Goal: Communication & Community: Answer question/provide support

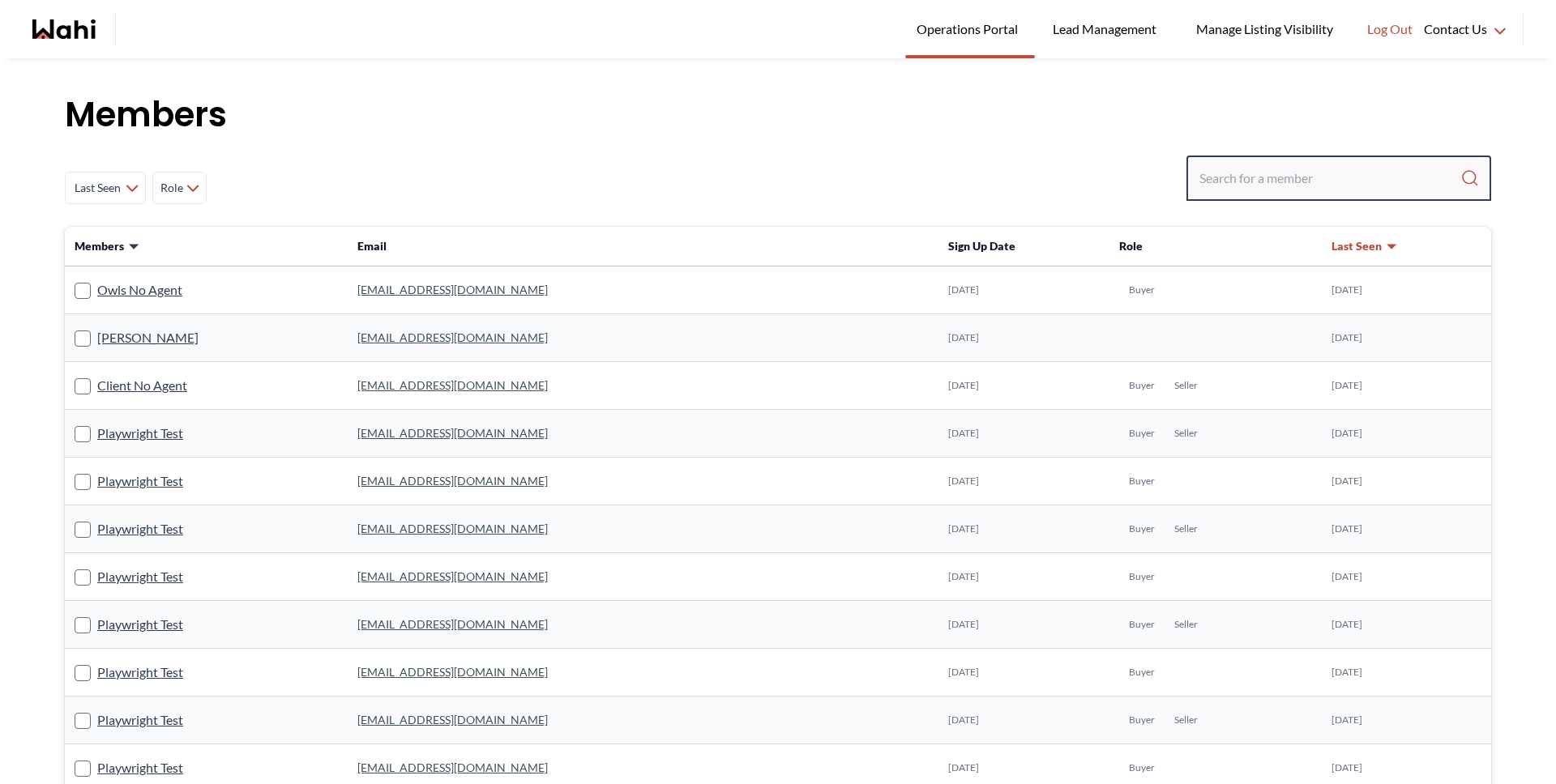
click at [1254, 179] on input "Search input" at bounding box center [1330, 178] width 261 height 29
type input "barb"
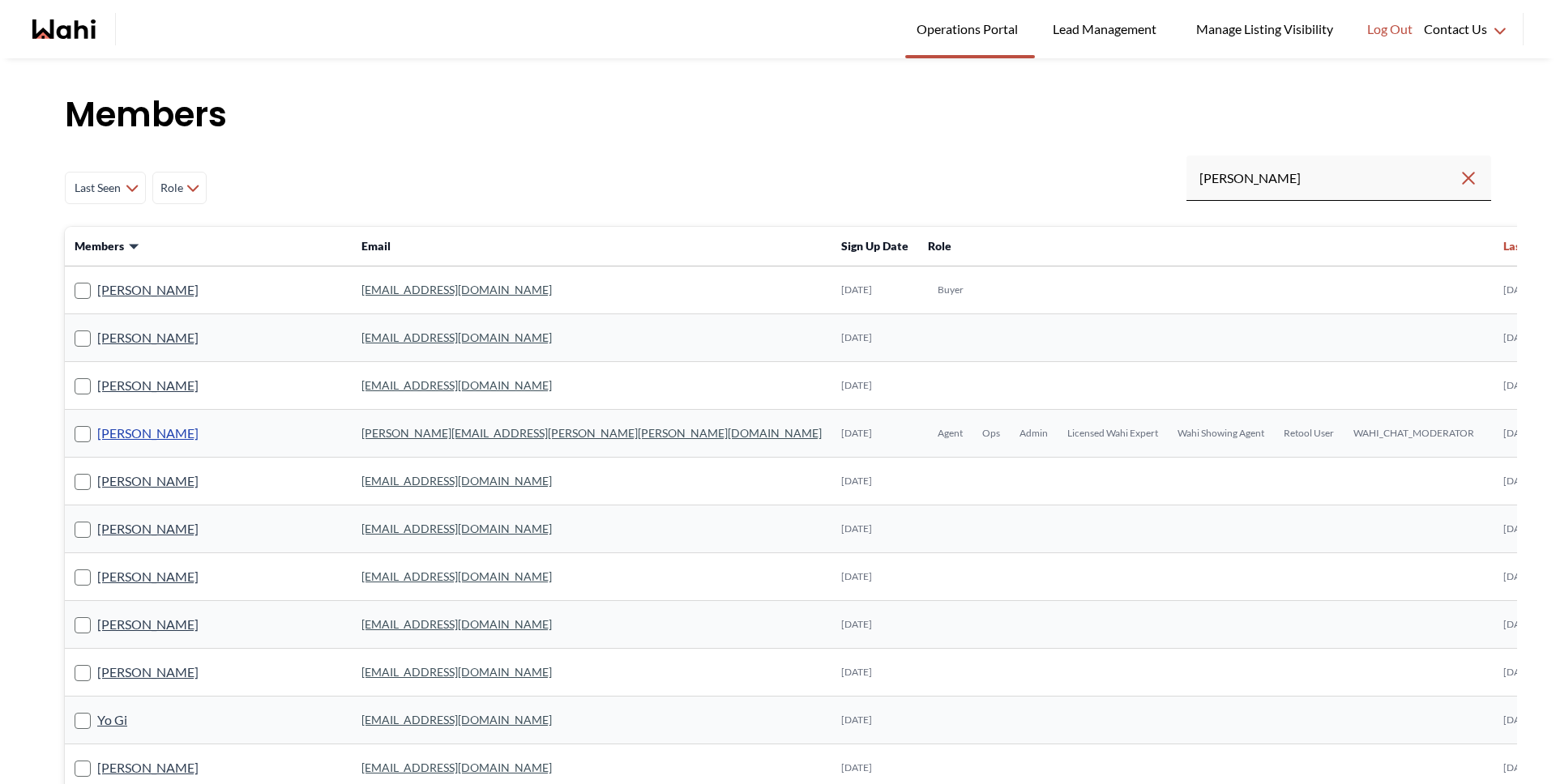
click at [151, 441] on link "[PERSON_NAME]" at bounding box center [148, 433] width 101 height 21
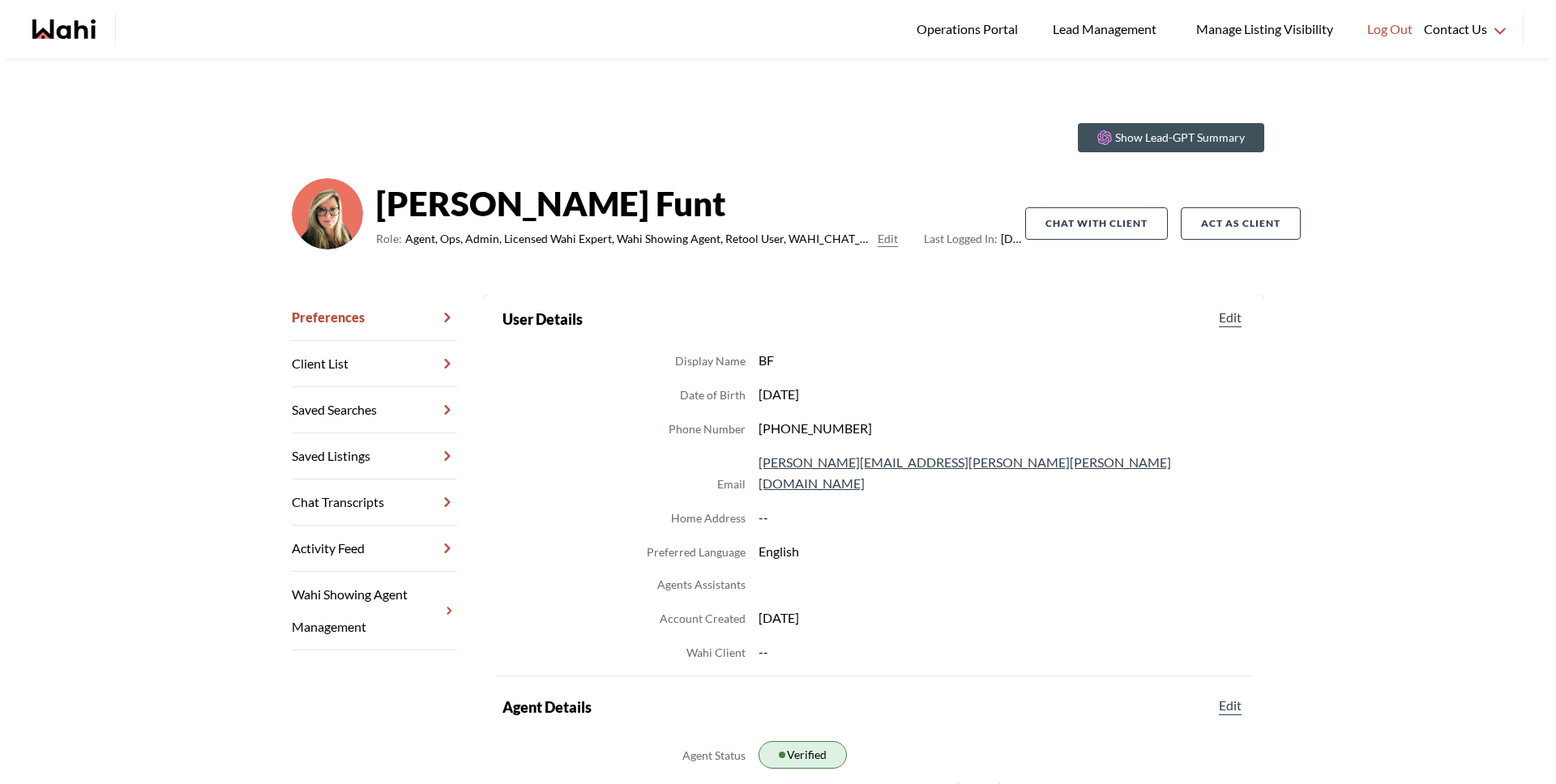
click at [369, 499] on link "Chat Transcripts" at bounding box center [374, 502] width 166 height 46
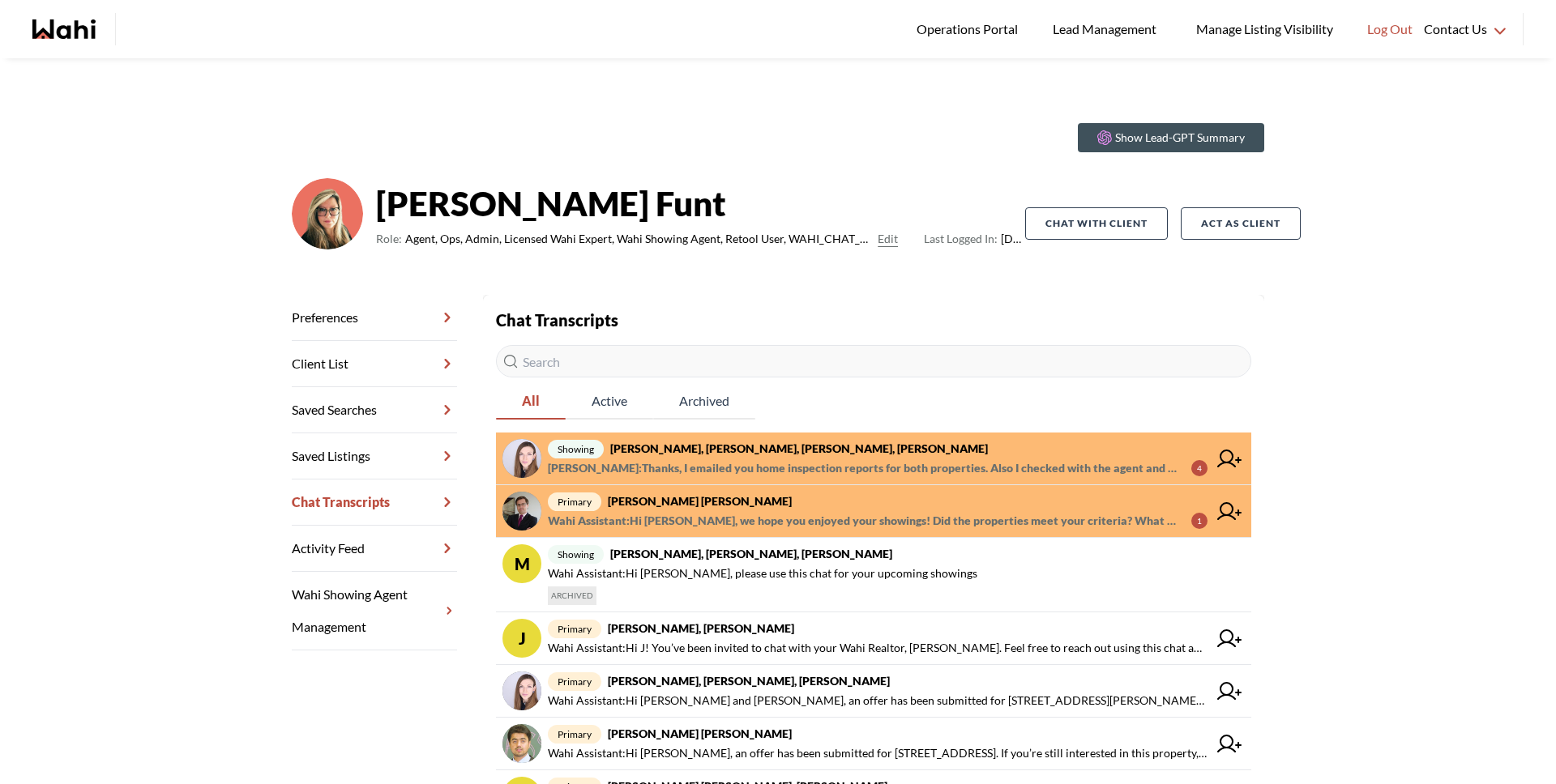
click at [739, 455] on span "showing Victoria Basova, Dylan Maloney, Ewelina, Barbara" at bounding box center [877, 448] width 659 height 20
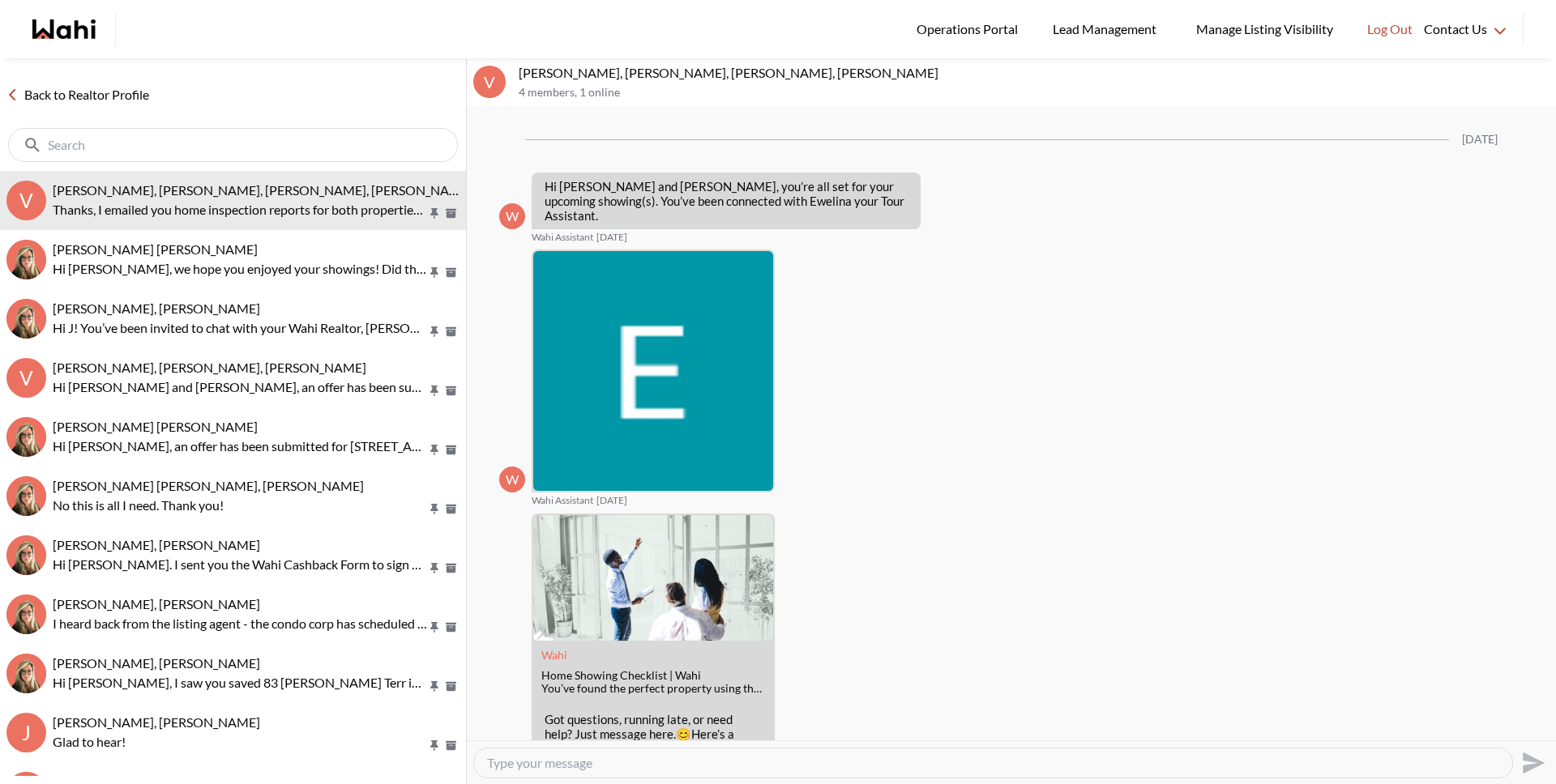
scroll to position [1355, 0]
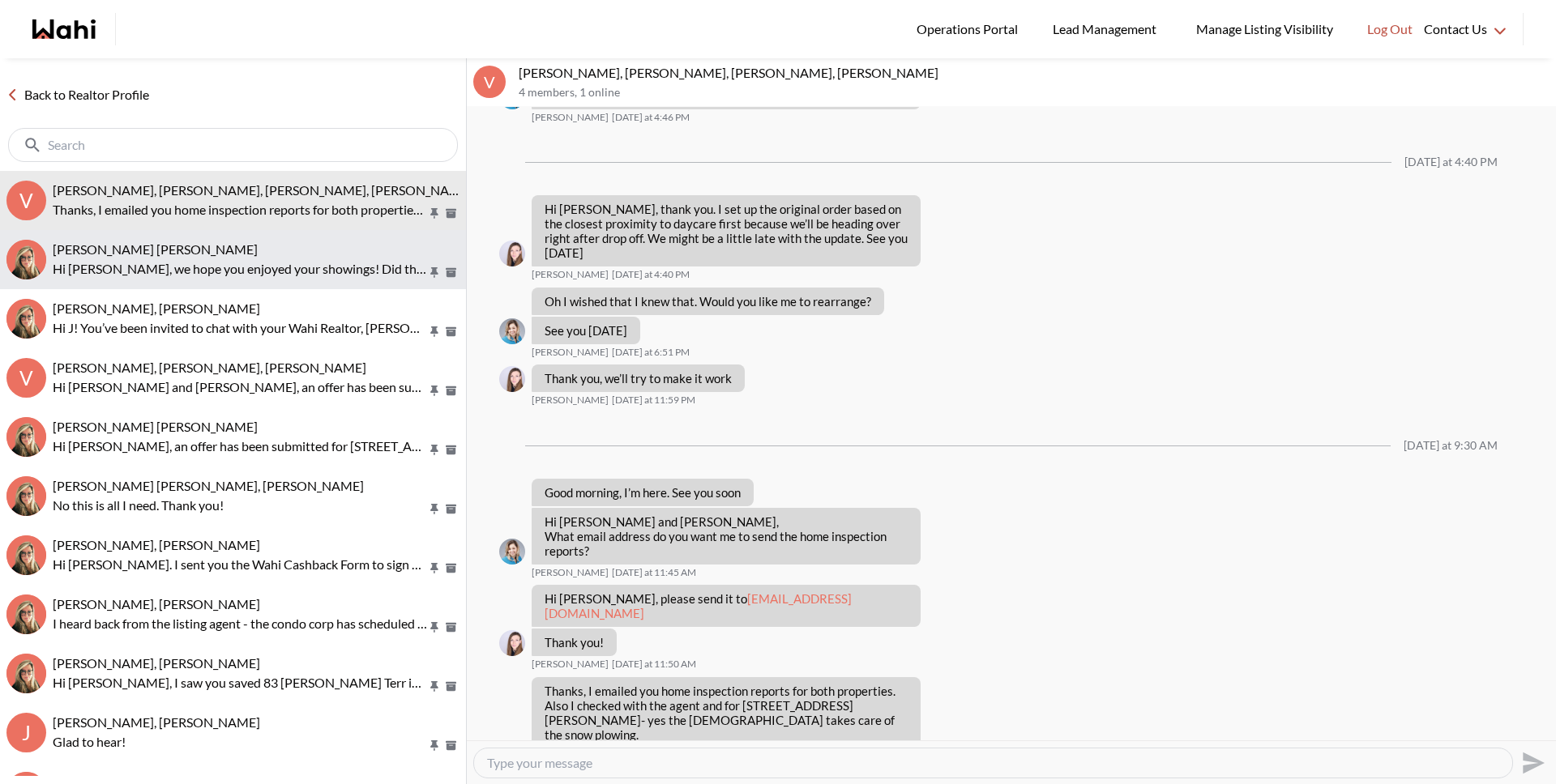
click at [246, 260] on p "Hi [PERSON_NAME], we hope you enjoyed your showings! Did the properties meet yo…" at bounding box center [240, 269] width 375 height 20
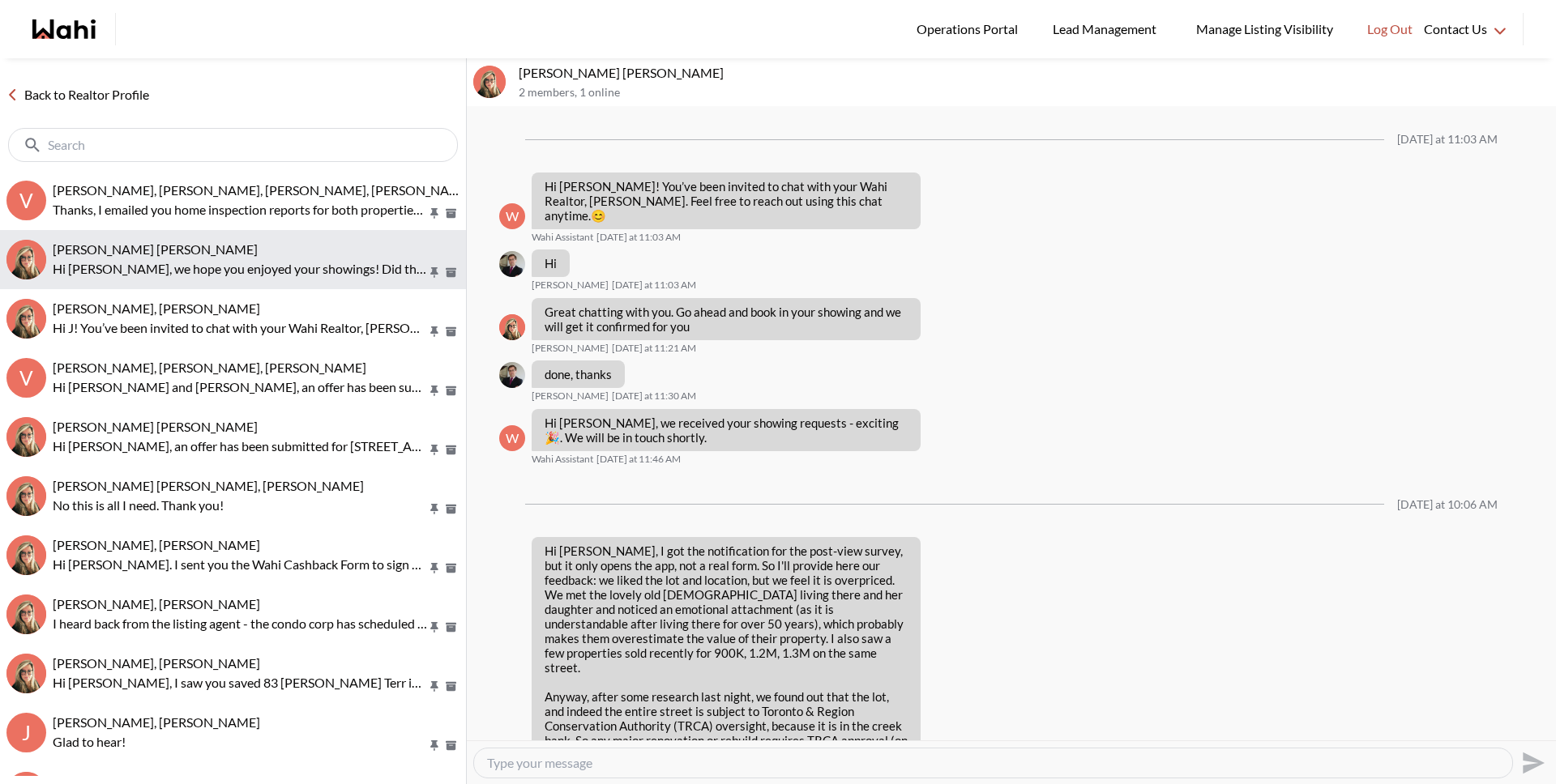
scroll to position [1096, 0]
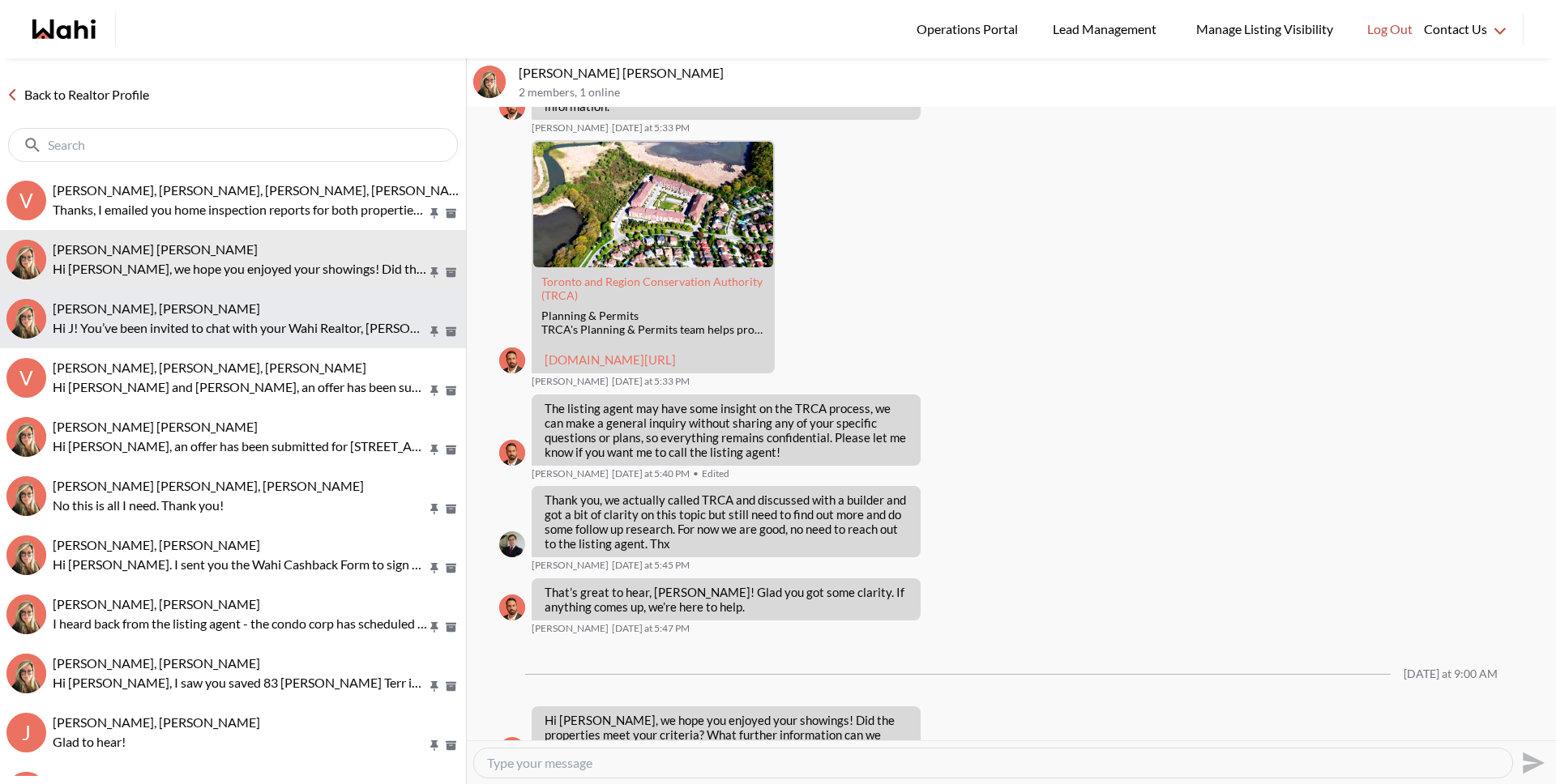
click at [220, 320] on p "Hi J! You’ve been invited to chat with your Wahi Realtor, [PERSON_NAME]. Feel f…" at bounding box center [240, 328] width 375 height 20
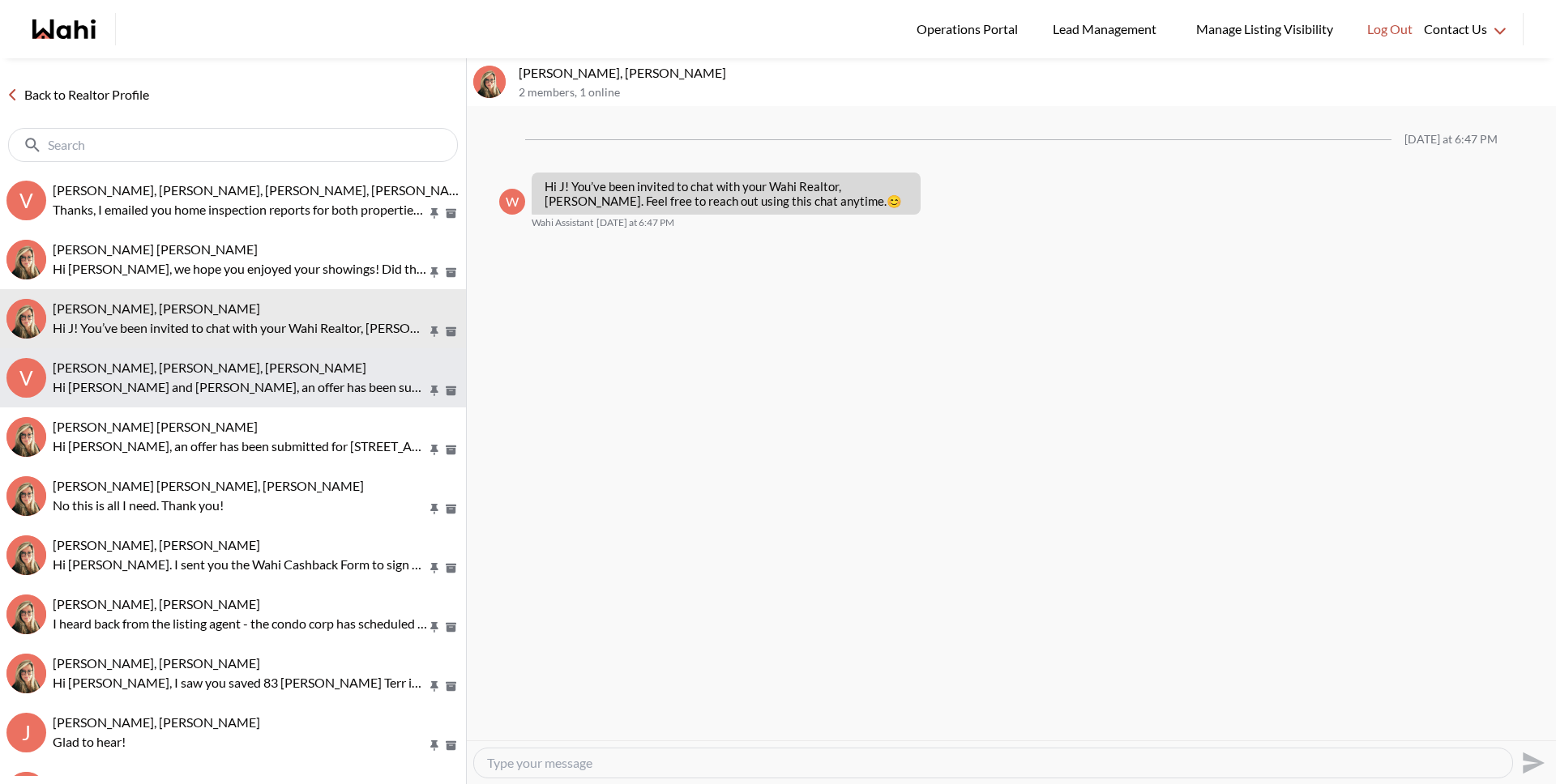
click at [209, 375] on span "[PERSON_NAME], [PERSON_NAME], [PERSON_NAME]" at bounding box center [210, 367] width 314 height 15
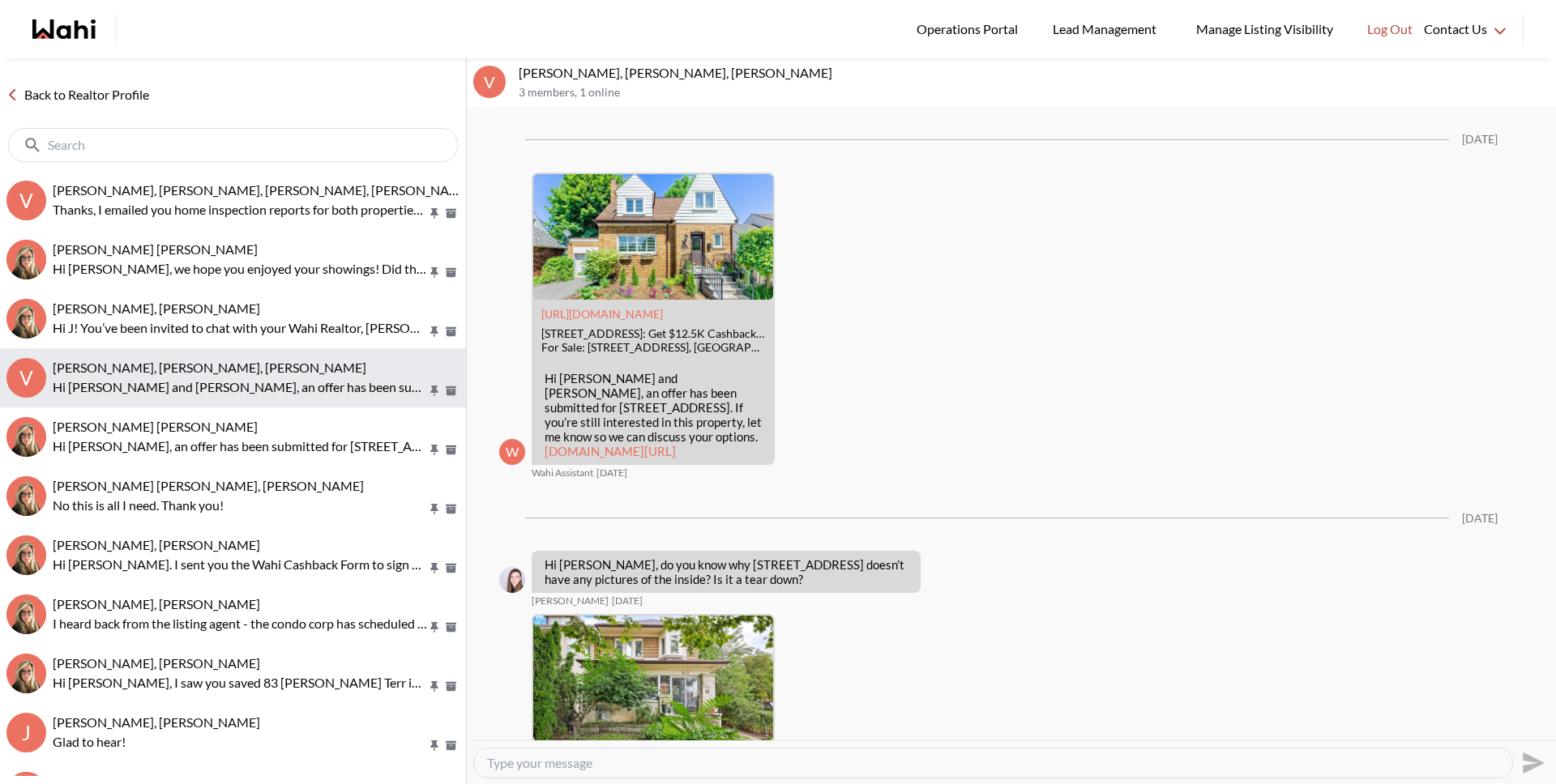
scroll to position [2358, 0]
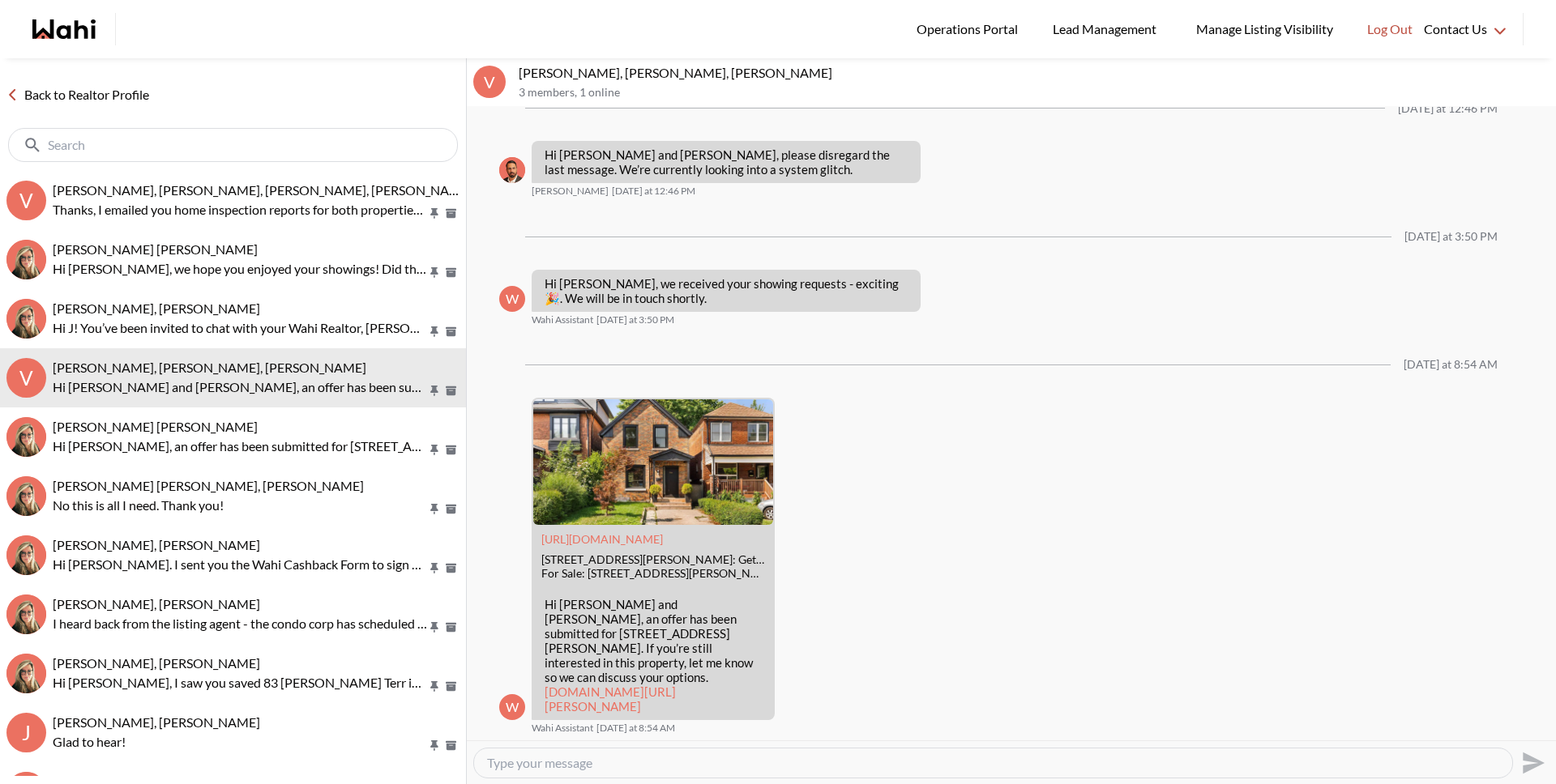
click at [140, 98] on link "Back to Realtor Profile" at bounding box center [78, 95] width 155 height 21
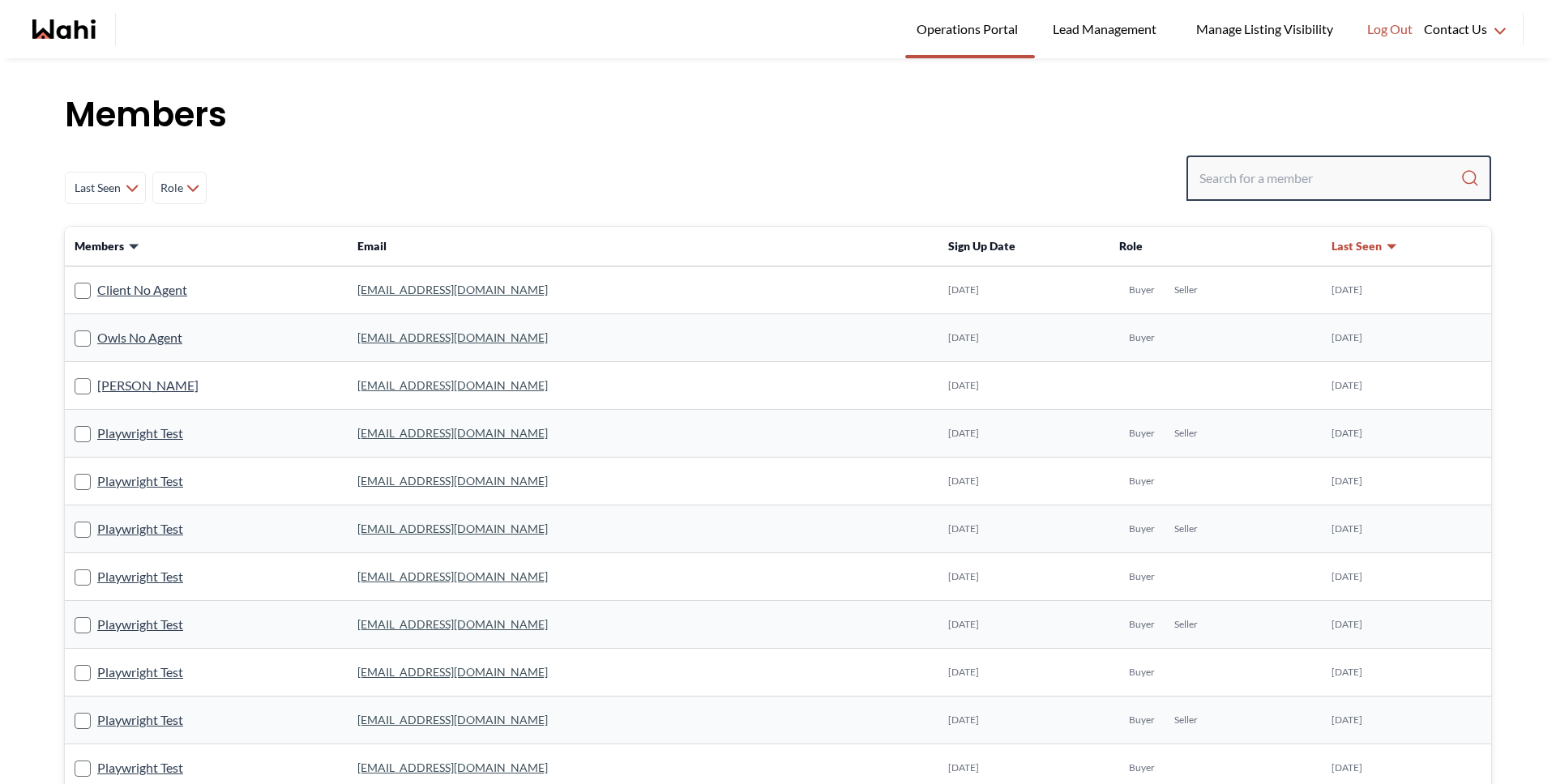
click at [1355, 172] on input "Search input" at bounding box center [1330, 178] width 261 height 29
type input "michelle"
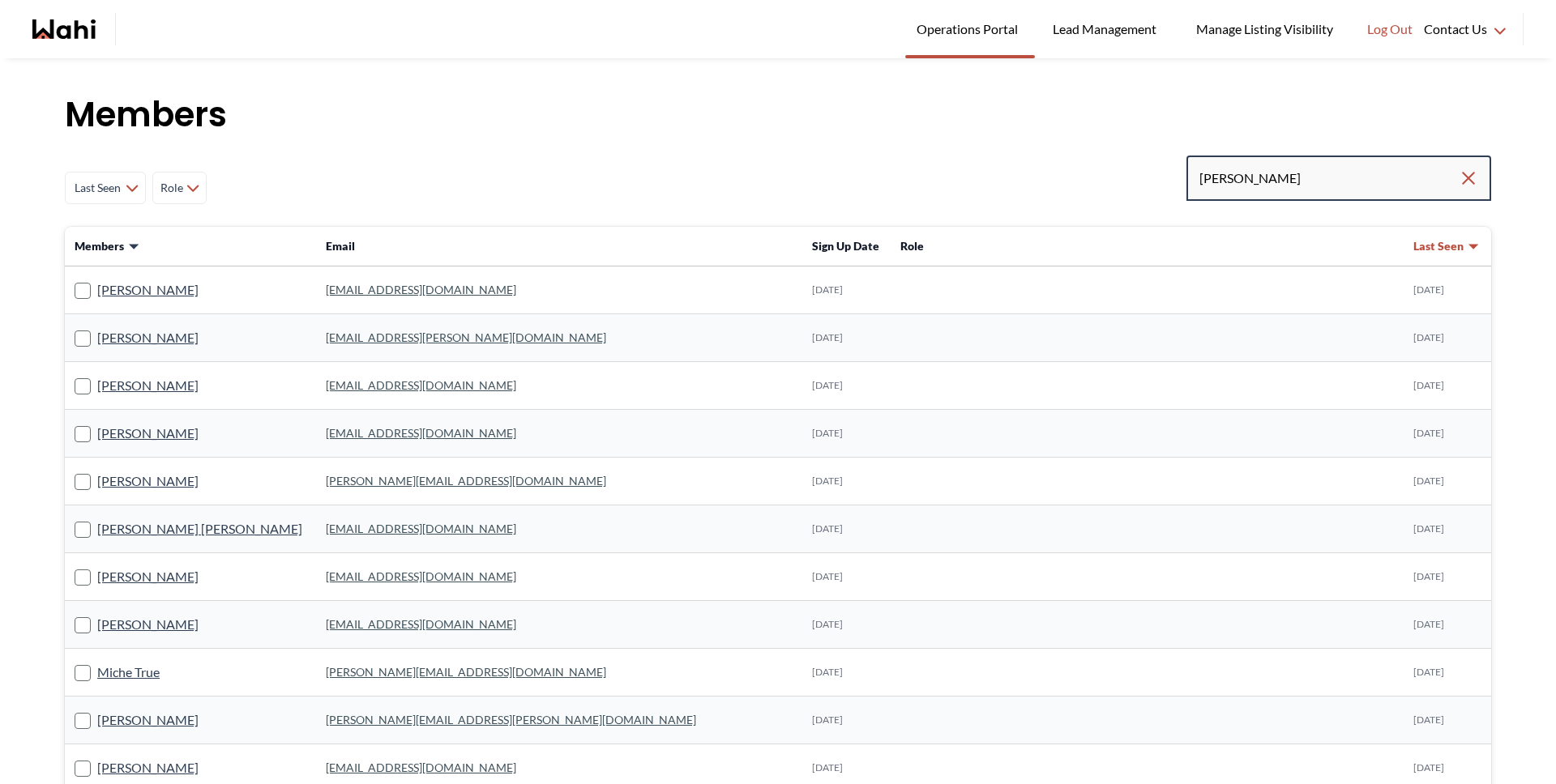
click at [1375, 178] on input "michelle" at bounding box center [1329, 178] width 259 height 29
type input "michelle ryck"
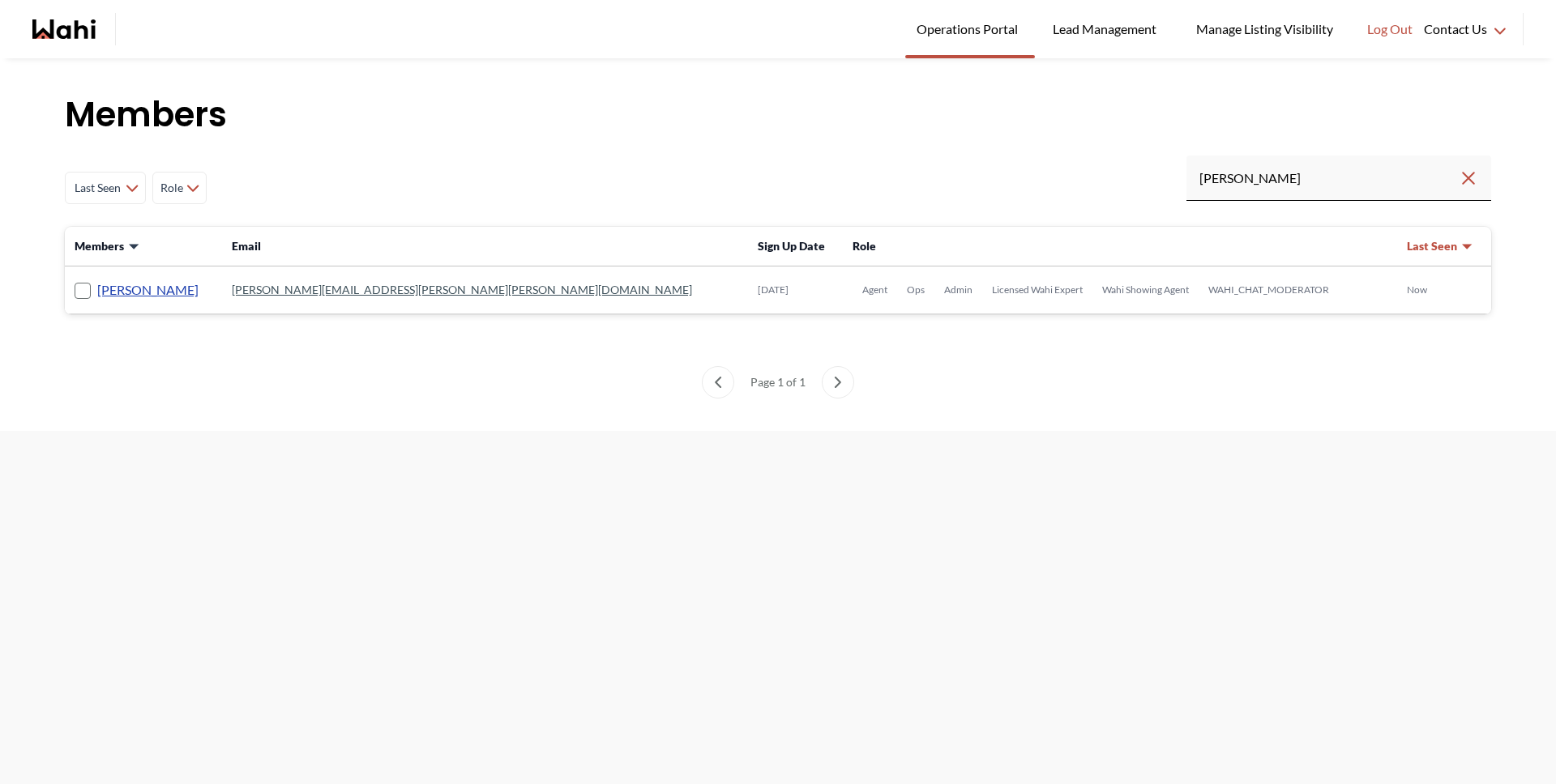
click at [172, 295] on link "Michelle Ryckman" at bounding box center [148, 290] width 101 height 21
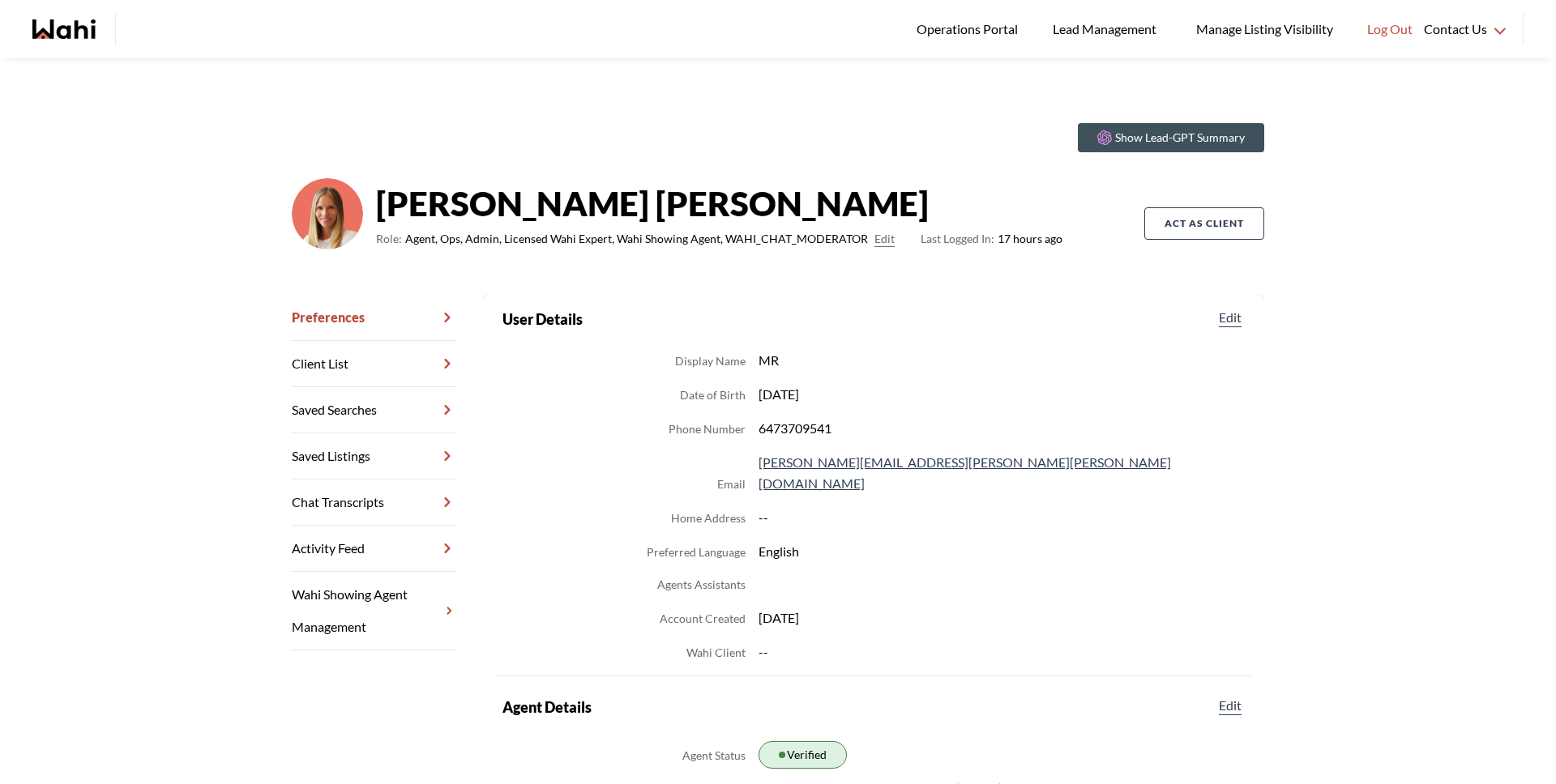
click at [375, 494] on link "Chat Transcripts" at bounding box center [374, 502] width 166 height 46
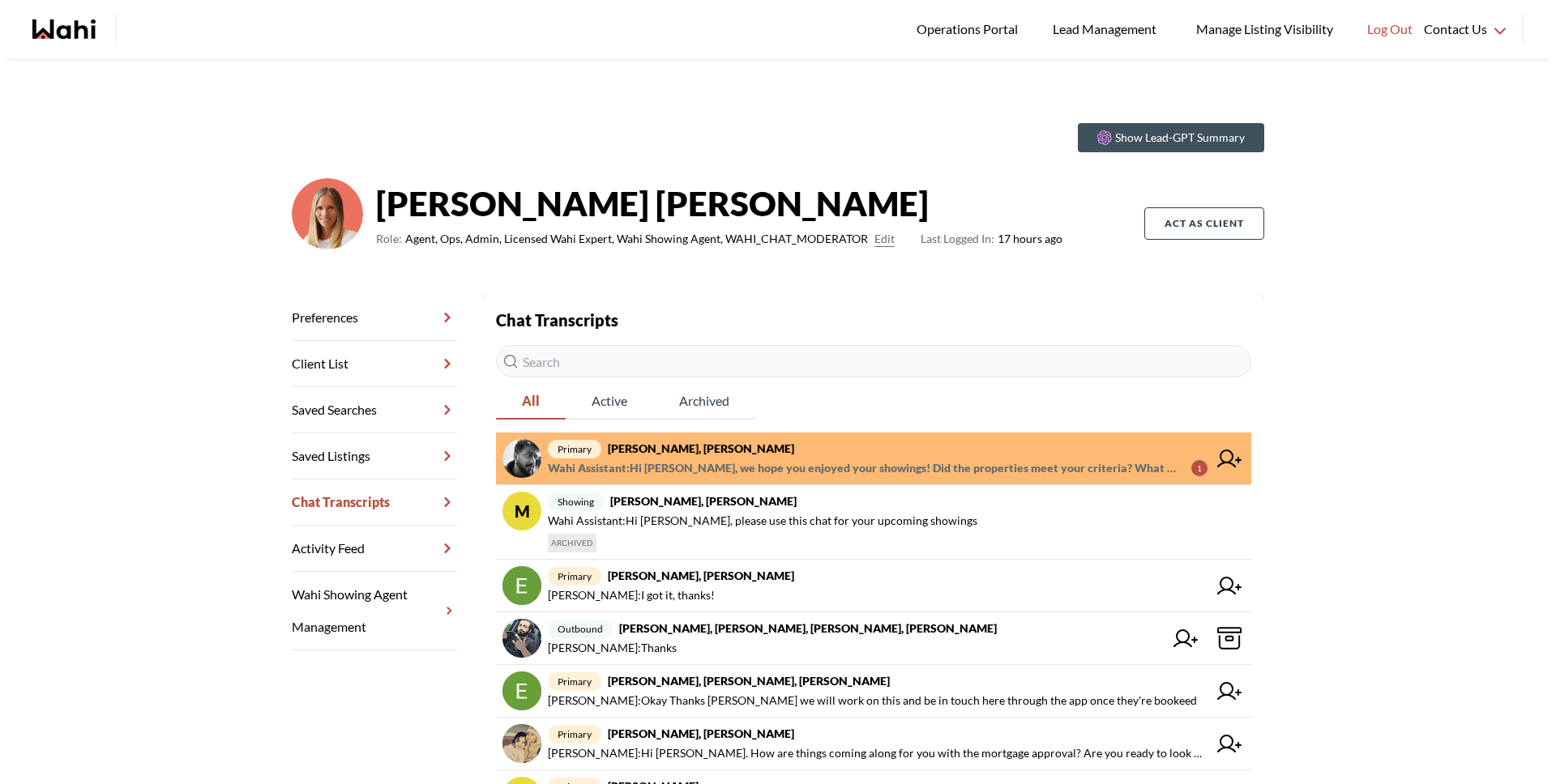
click at [766, 451] on span "primary Sourav Singh, Michelle" at bounding box center [877, 448] width 659 height 20
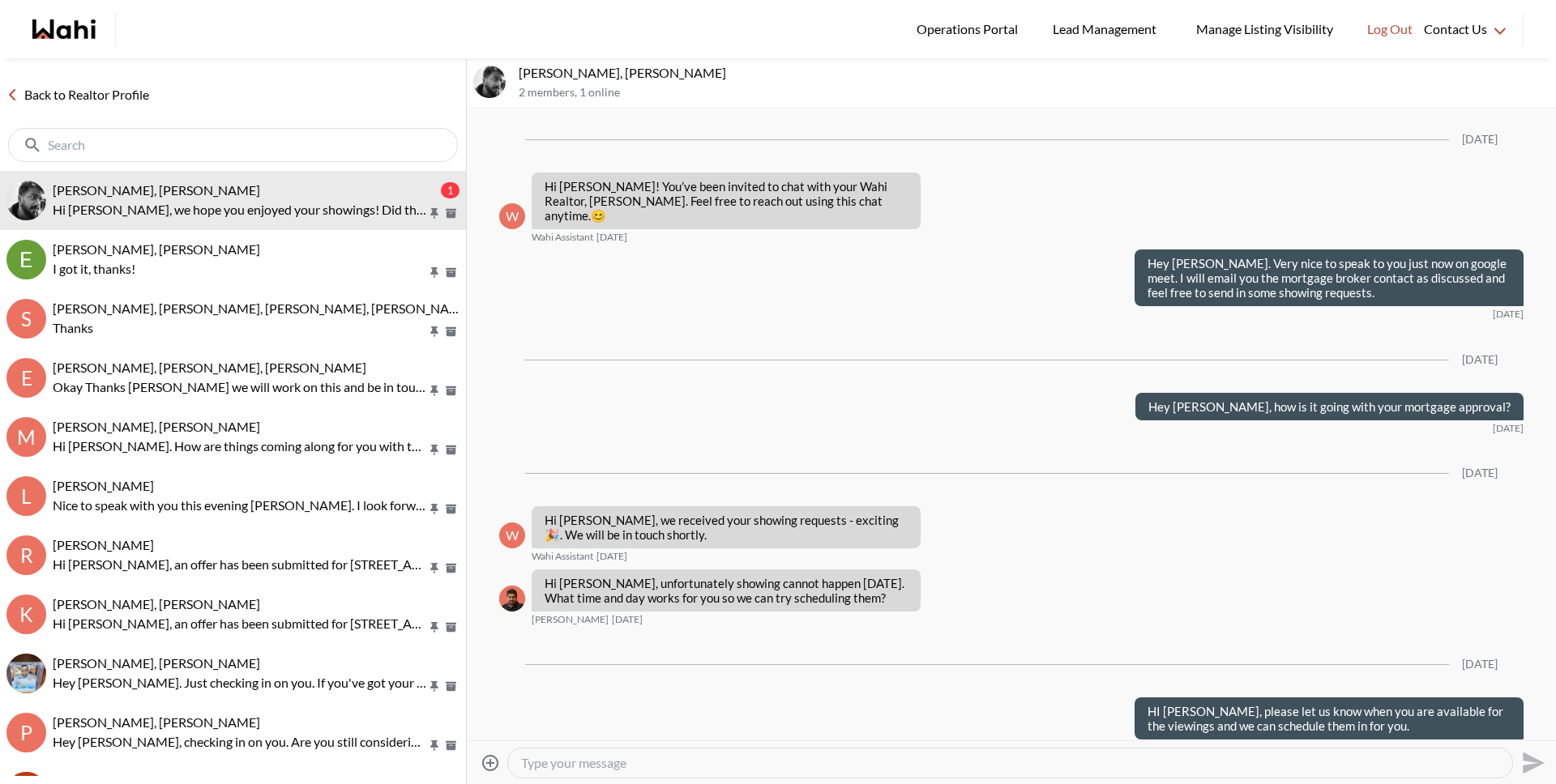
scroll to position [1453, 0]
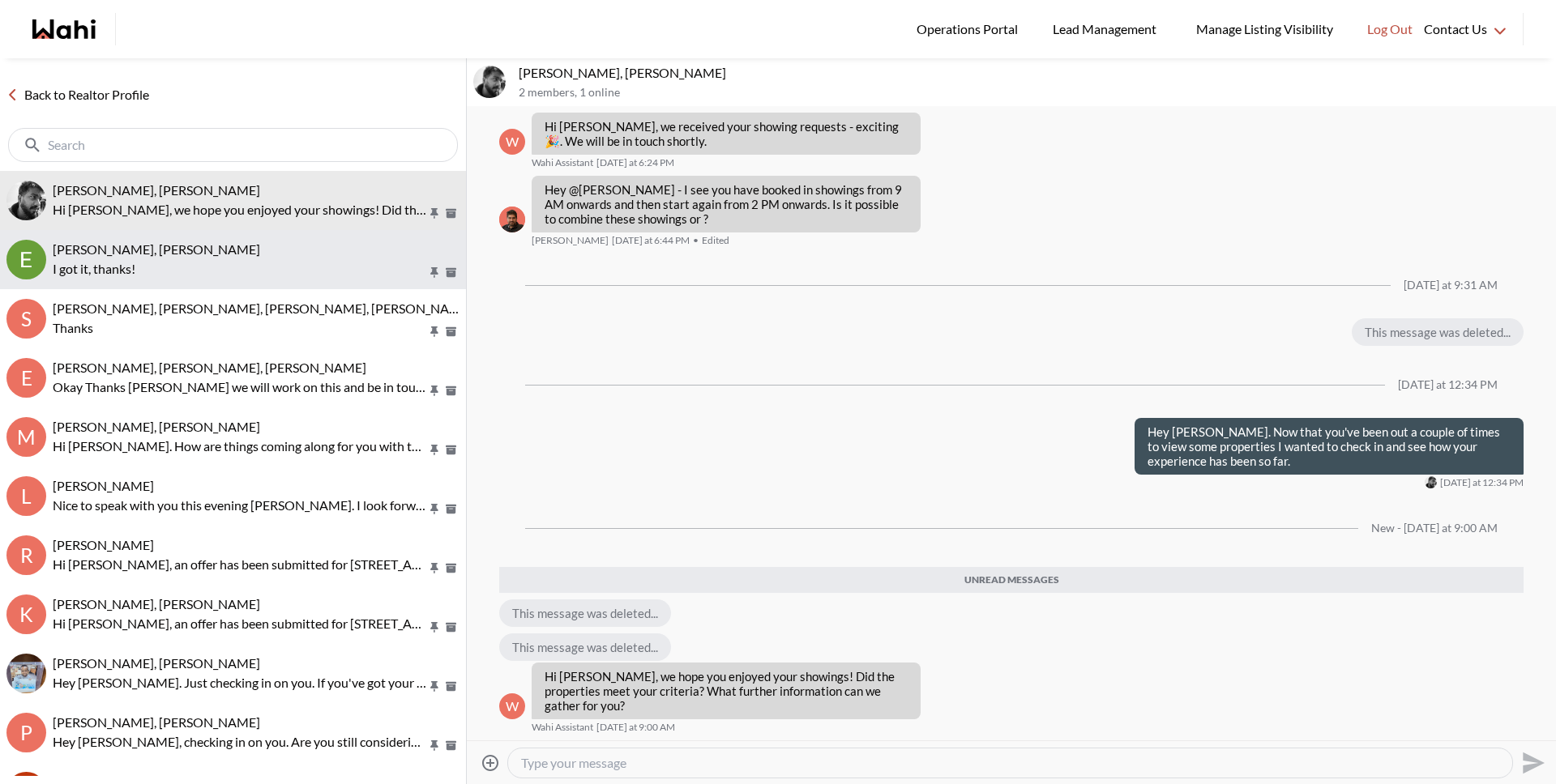
click at [268, 276] on p "I got it, thanks!" at bounding box center [240, 269] width 375 height 20
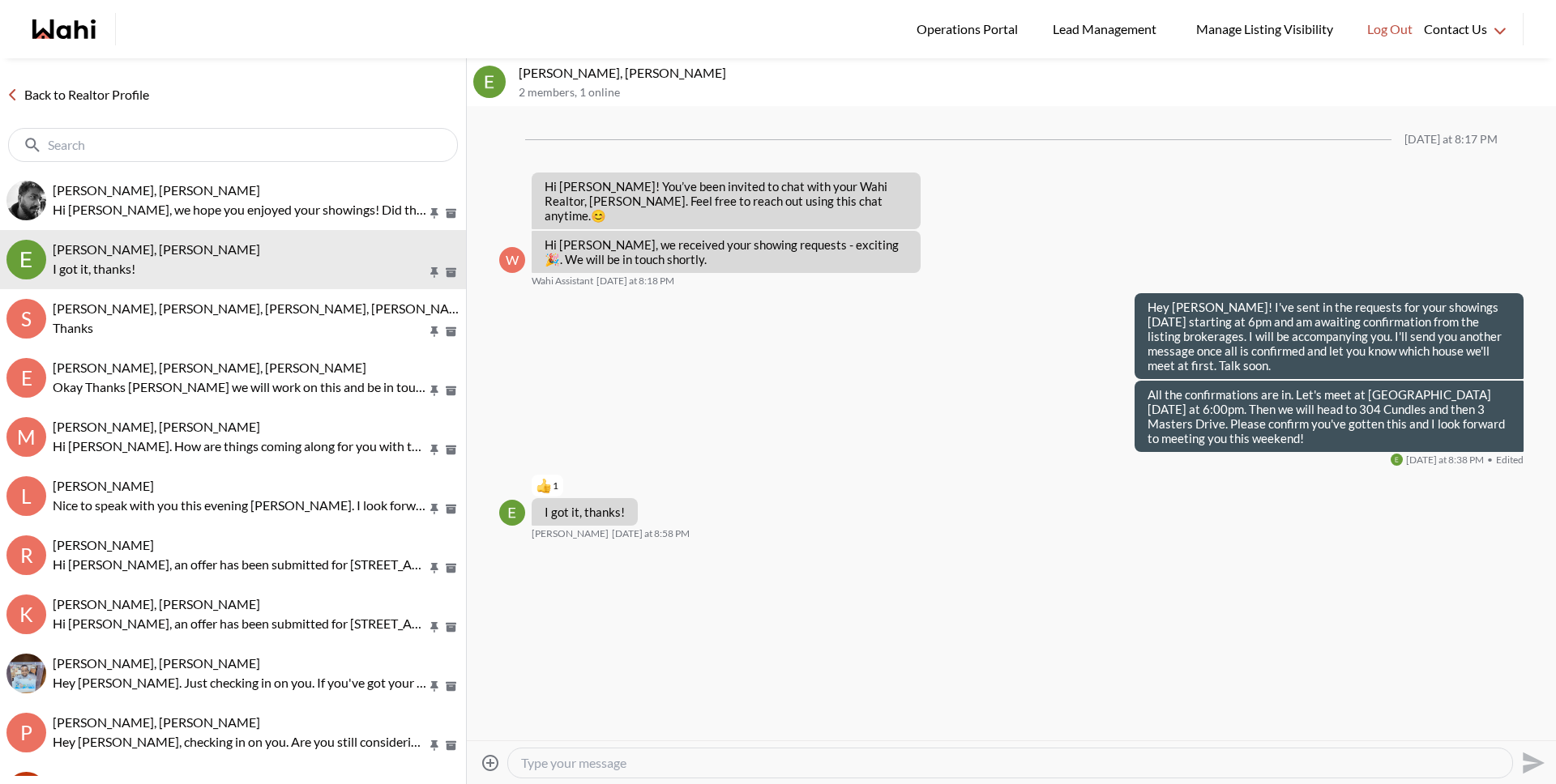
click at [112, 90] on link "Back to Realtor Profile" at bounding box center [78, 95] width 155 height 21
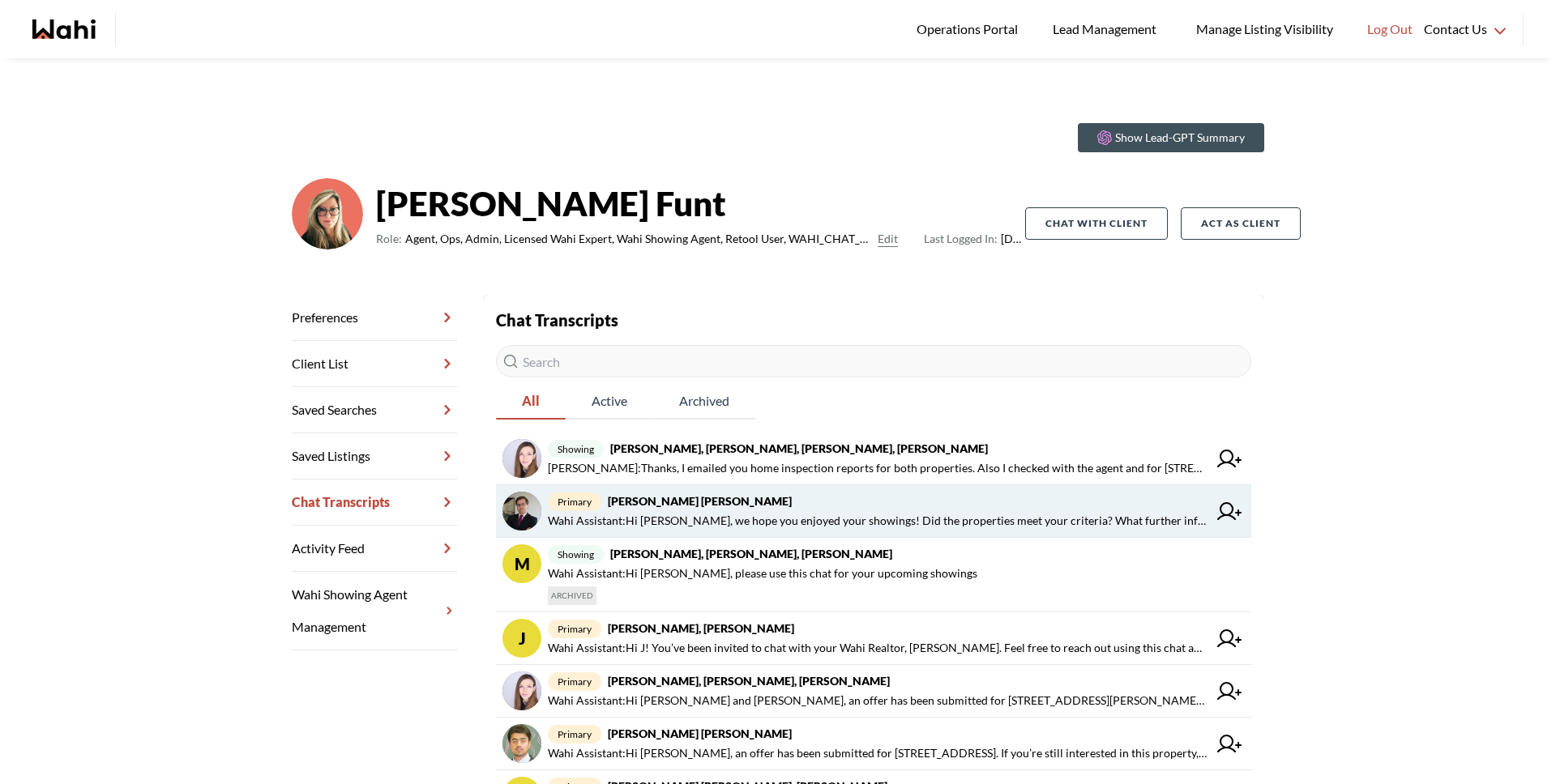
click at [619, 515] on span "Wahi Assistant : Hi [PERSON_NAME], we hope you enjoyed your showings! Did the p…" at bounding box center [877, 521] width 659 height 20
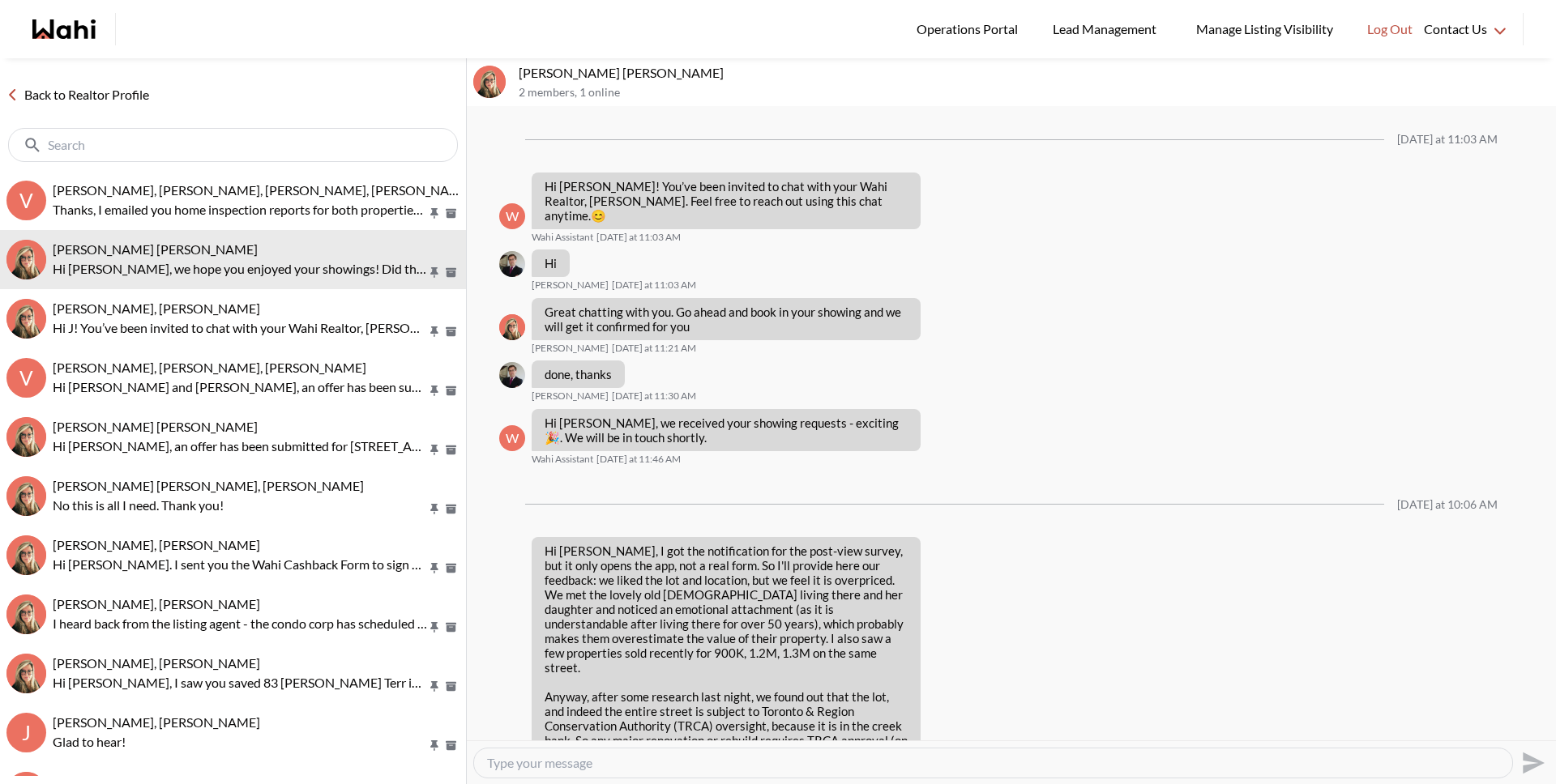
scroll to position [1096, 0]
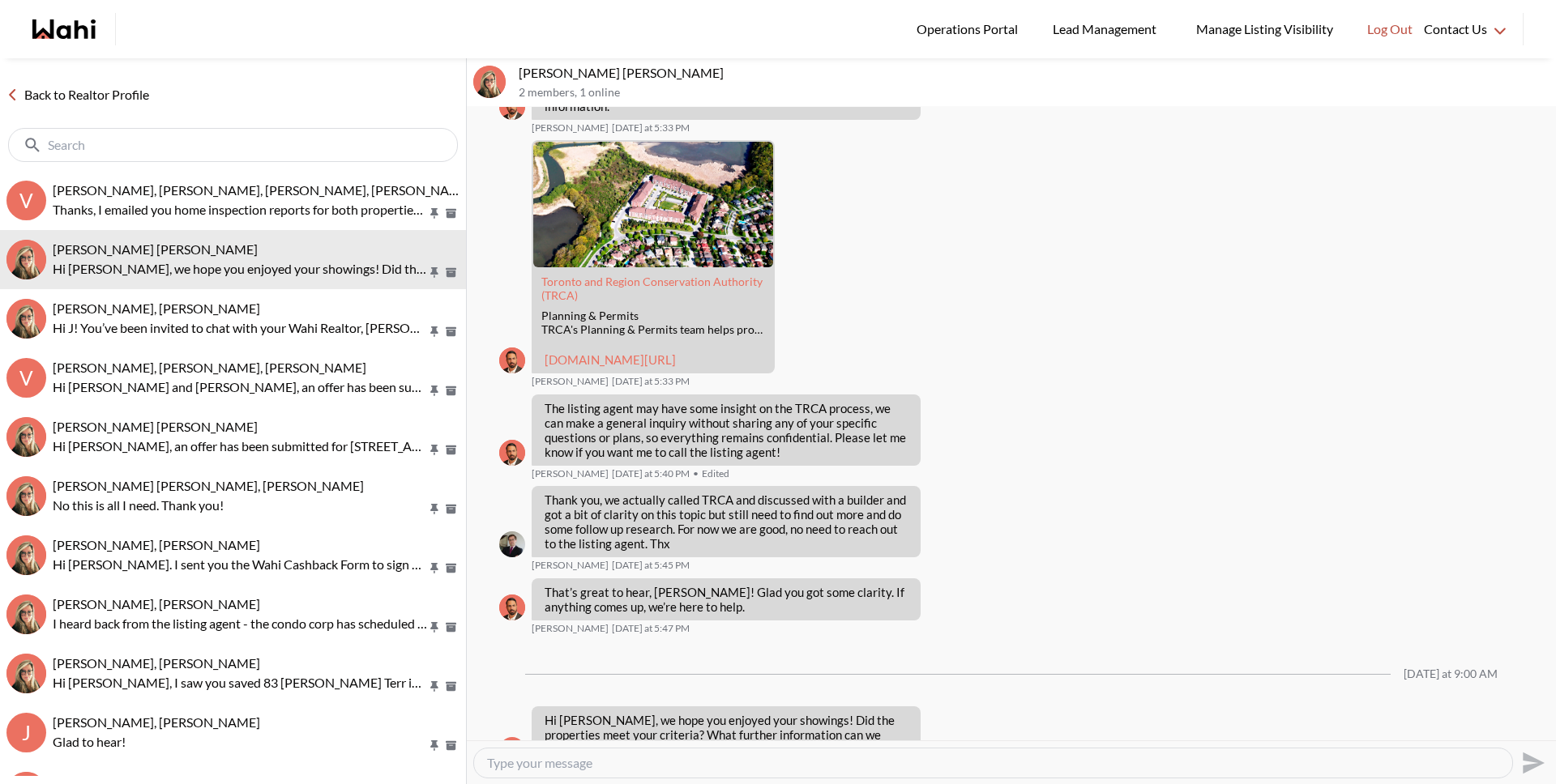
click at [670, 754] on div at bounding box center [992, 763] width 1038 height 29
click at [665, 758] on textarea "Type your message" at bounding box center [993, 762] width 1012 height 16
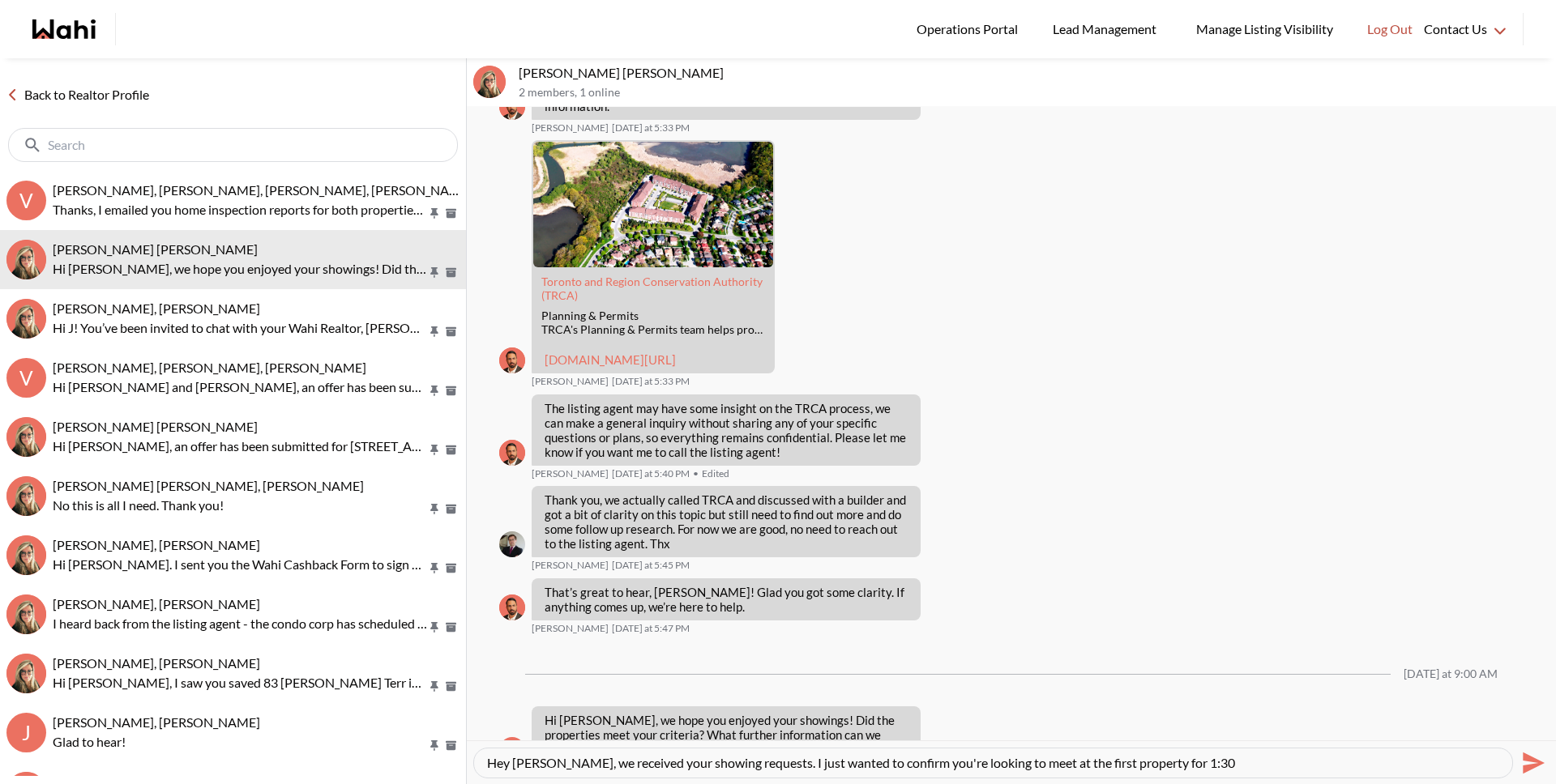
type textarea "Hey [PERSON_NAME], we received your showing requests. I just wanted to confirm …"
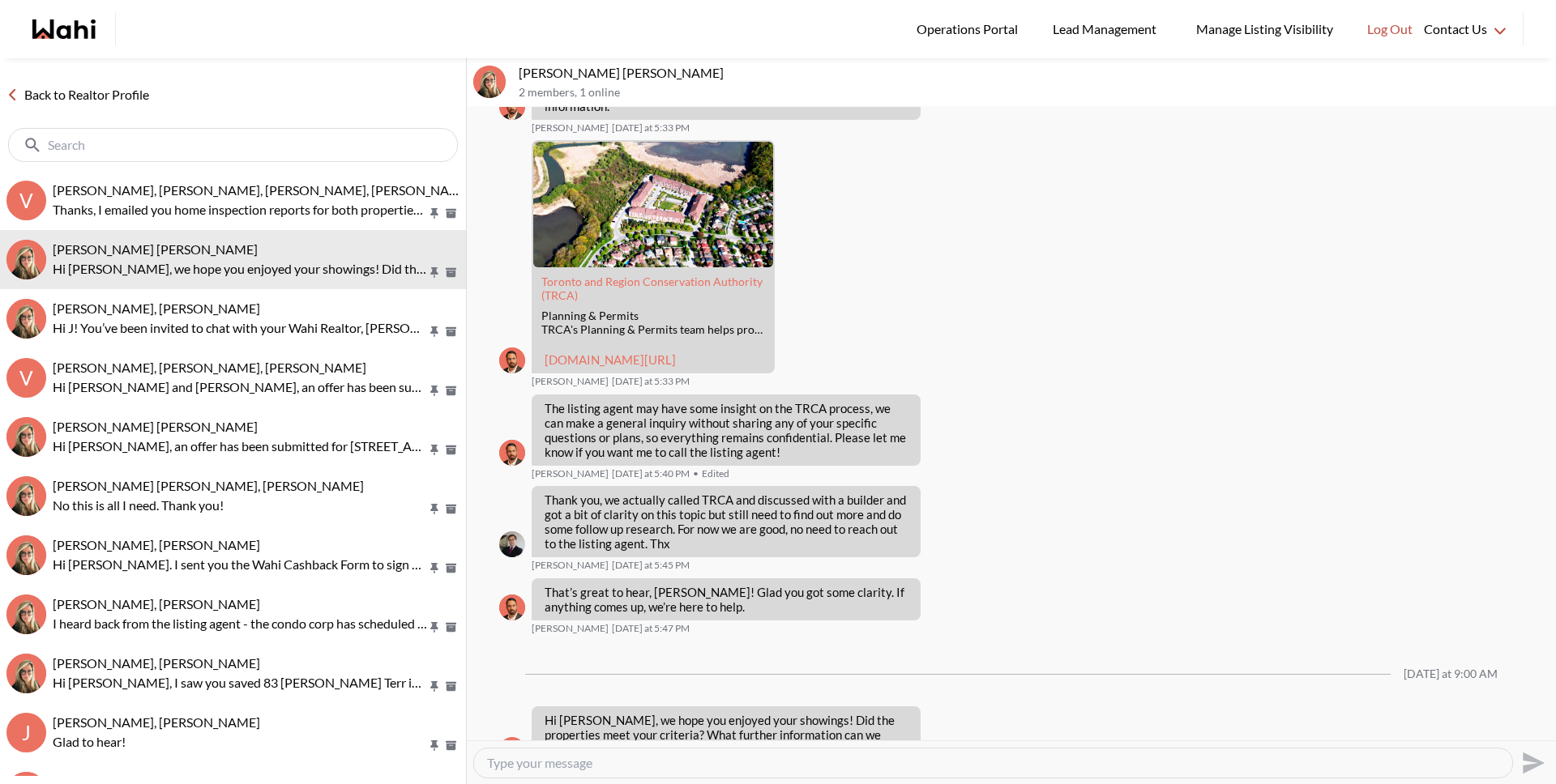
scroll to position [1159, 0]
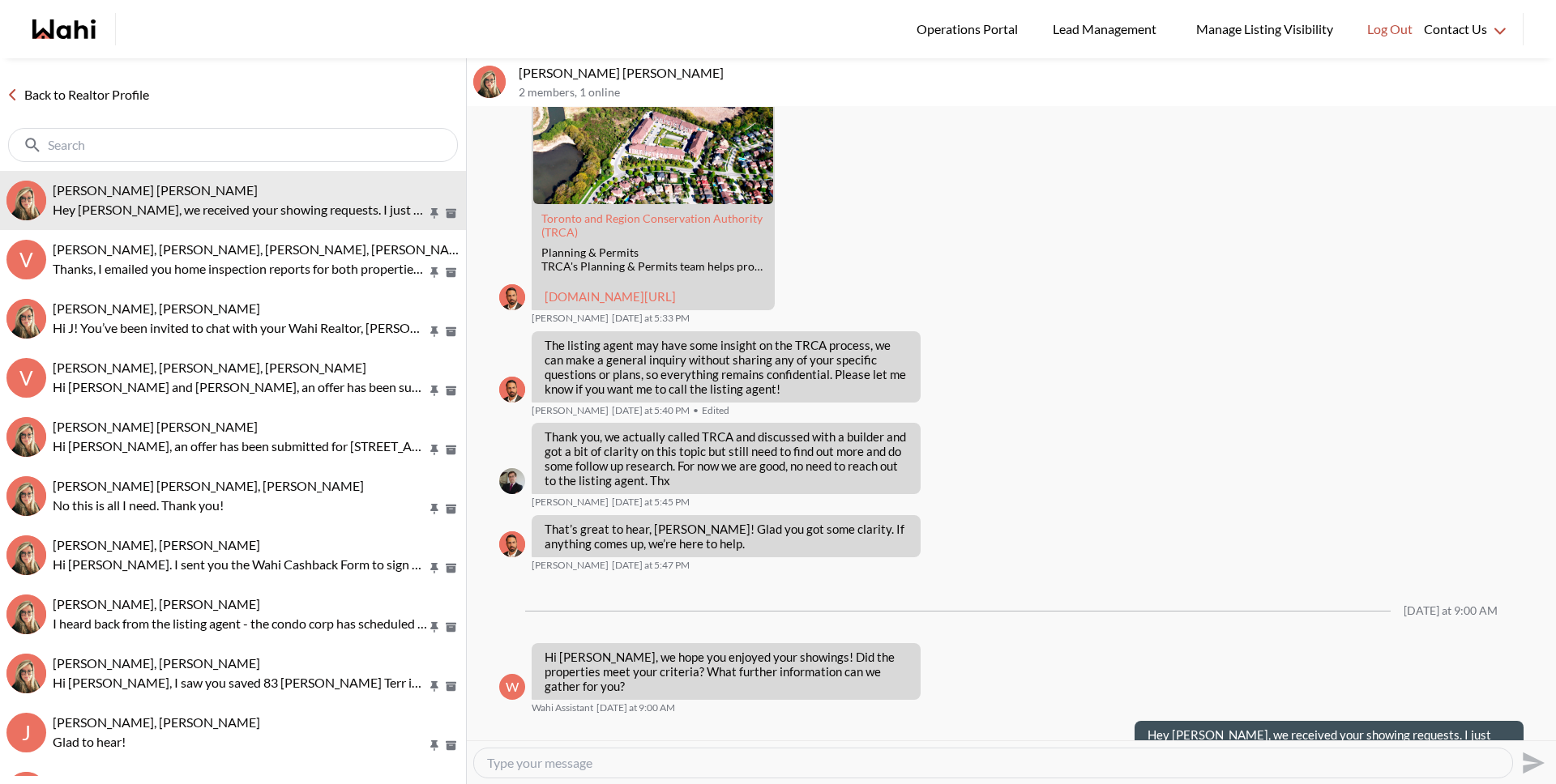
click at [56, 97] on link "Back to Realtor Profile" at bounding box center [78, 95] width 155 height 21
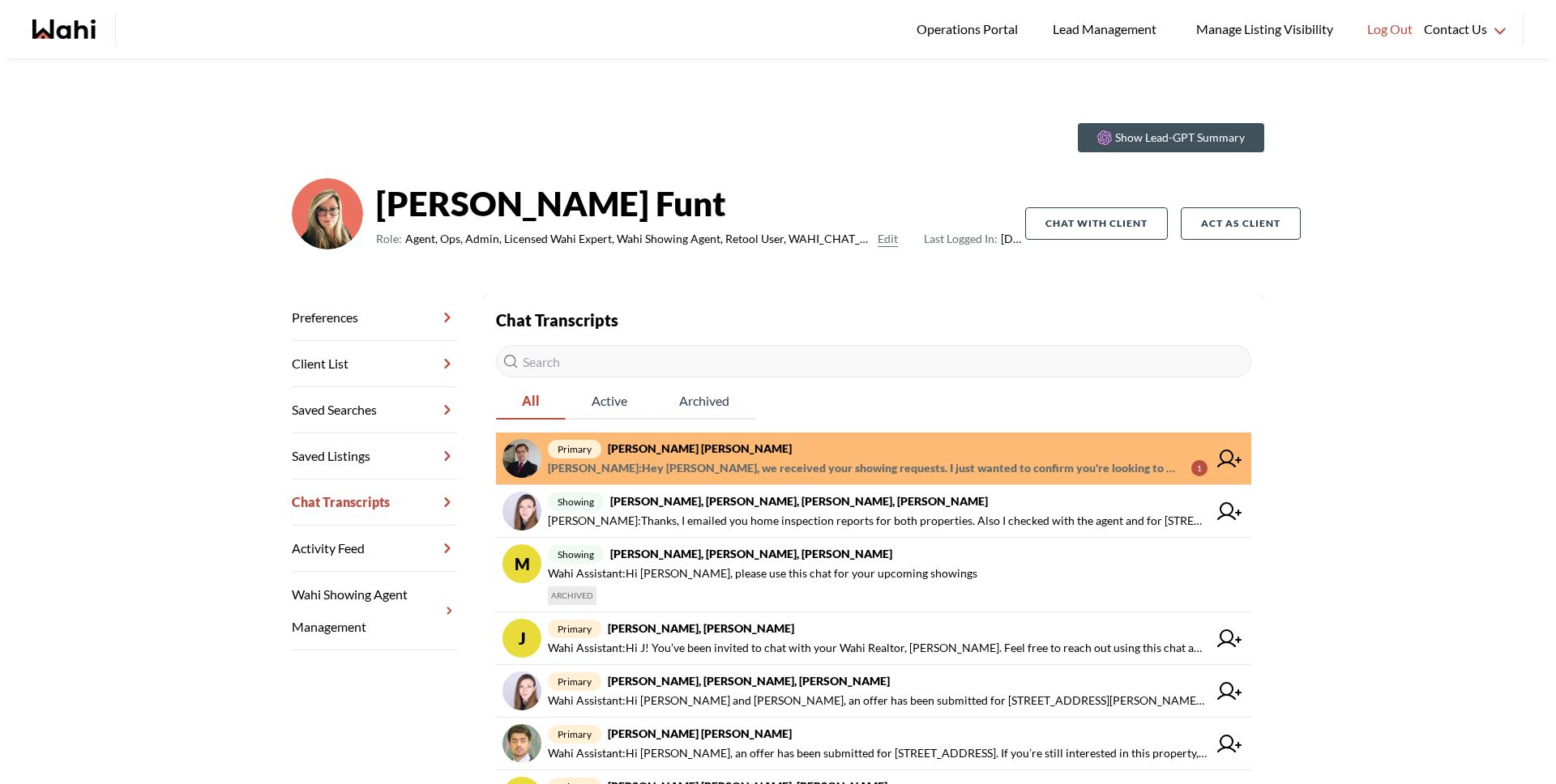
click at [699, 448] on strong "[PERSON_NAME] [PERSON_NAME]" at bounding box center [700, 448] width 184 height 14
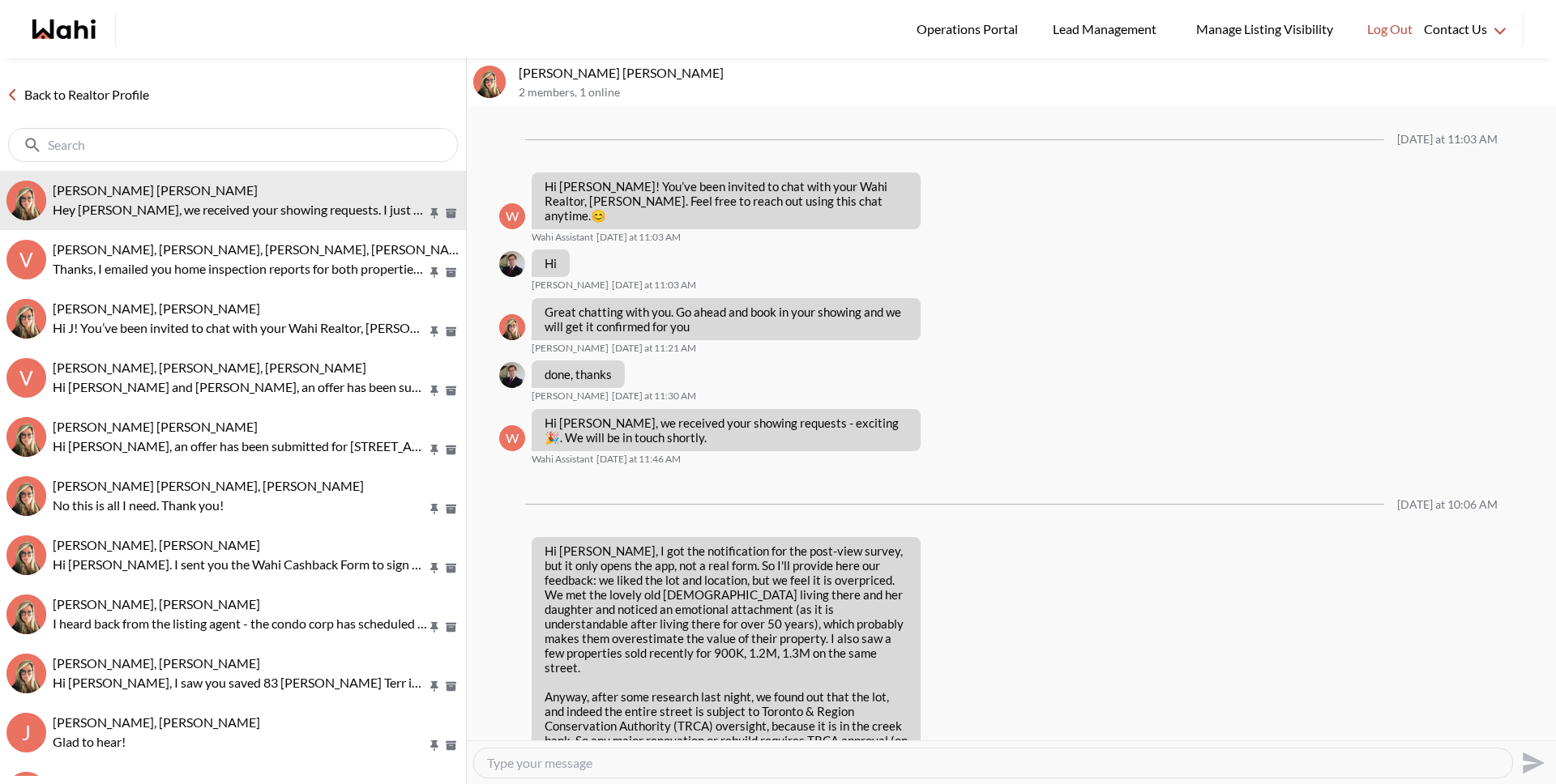
scroll to position [1159, 0]
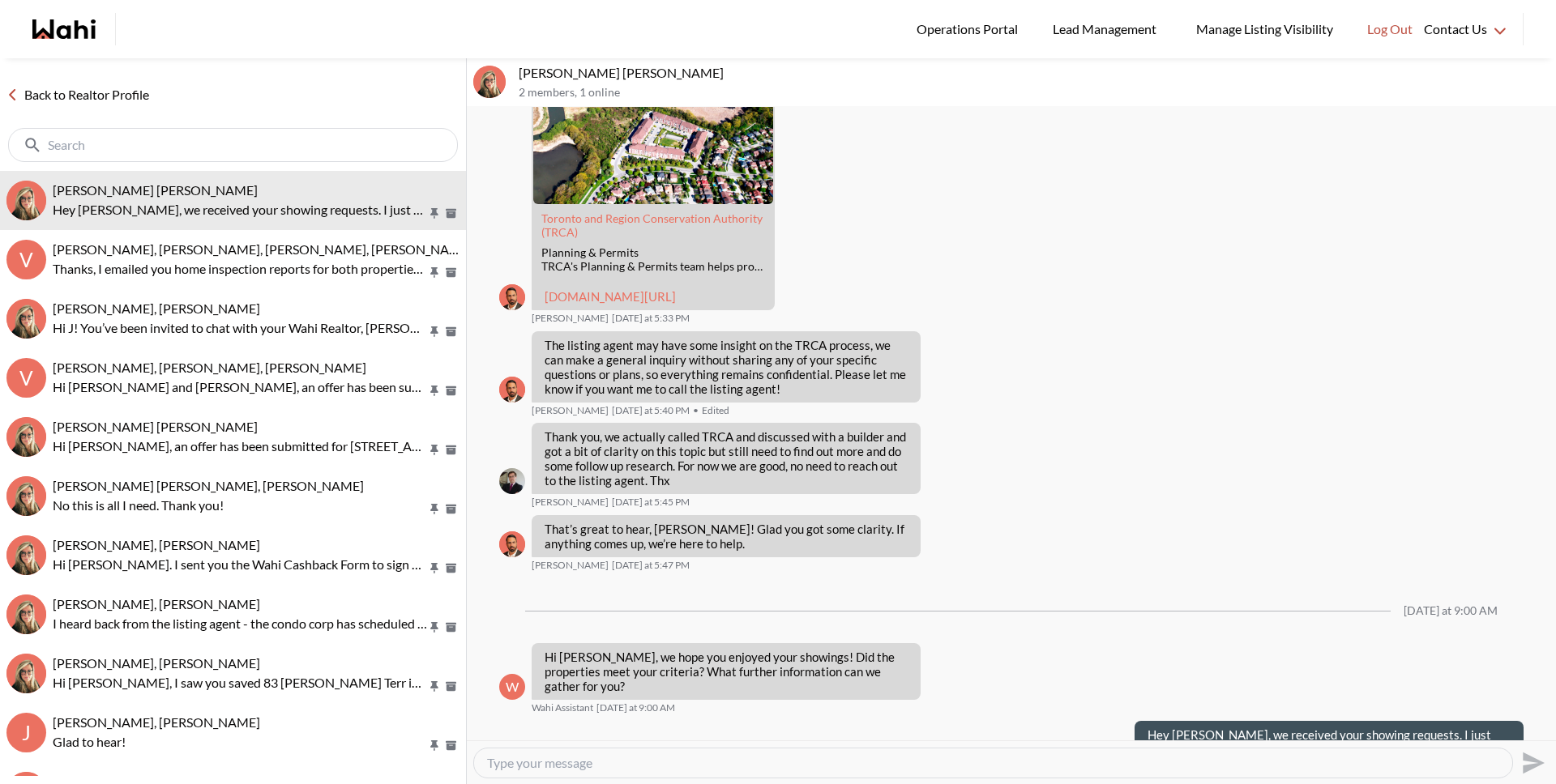
click at [123, 87] on link "Back to Realtor Profile" at bounding box center [78, 95] width 155 height 21
